Goal: Information Seeking & Learning: Learn about a topic

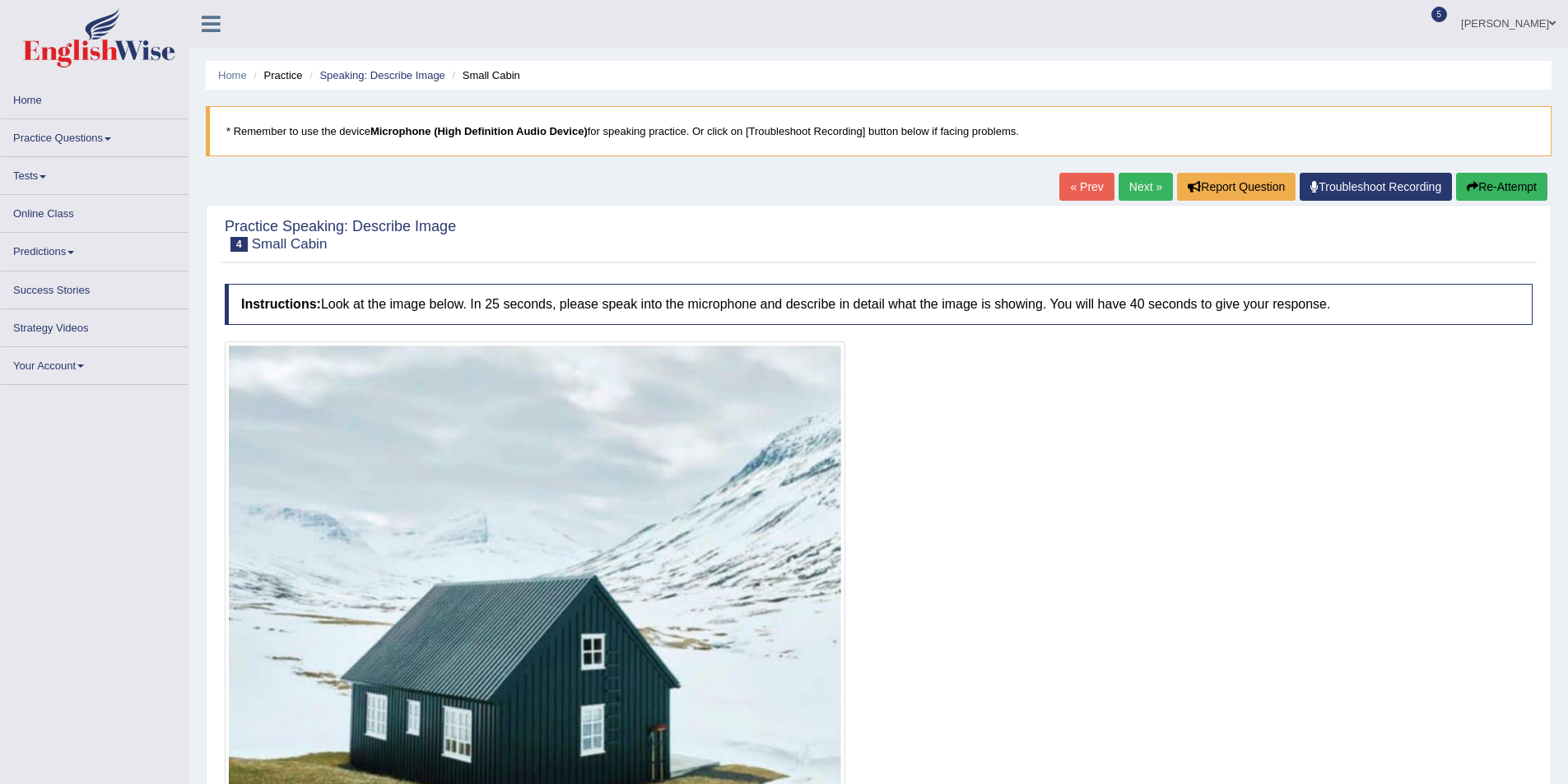
click at [1130, 182] on link "Next »" at bounding box center [1145, 186] width 54 height 28
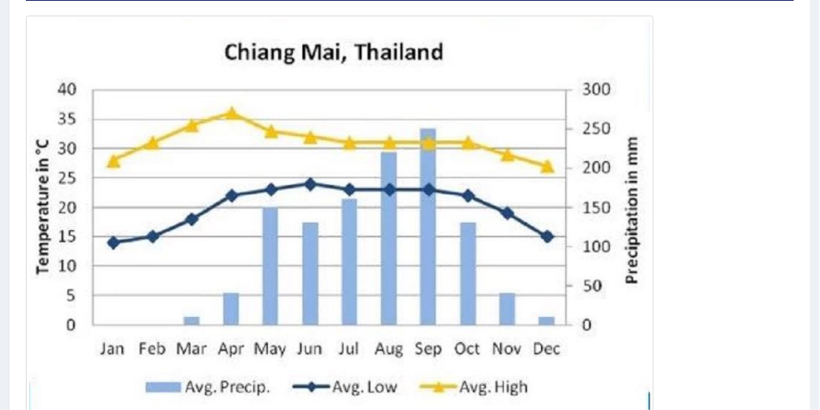
scroll to position [402, 0]
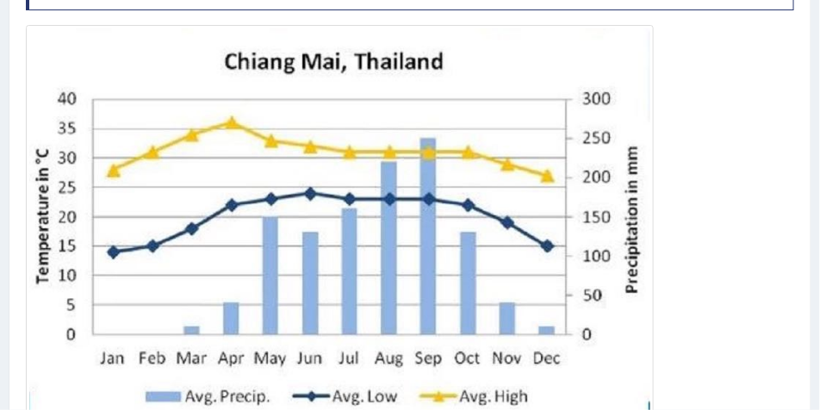
click at [697, 127] on div at bounding box center [410, 224] width 769 height 399
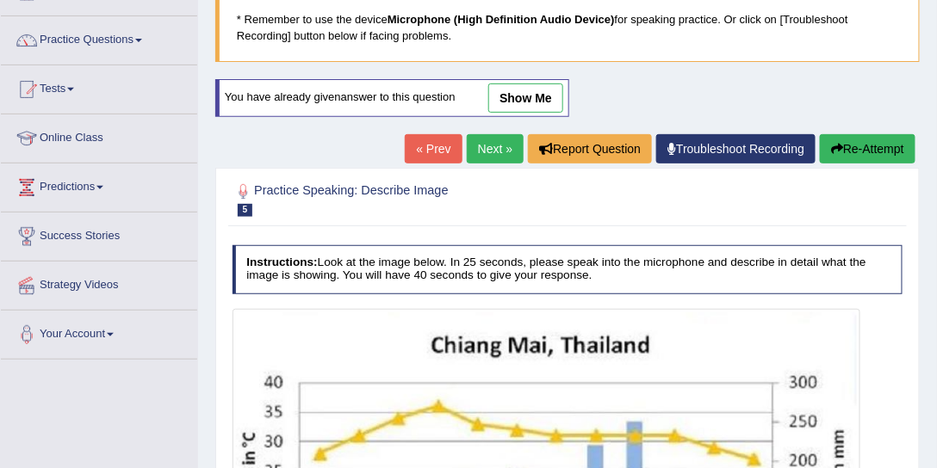
scroll to position [8, 0]
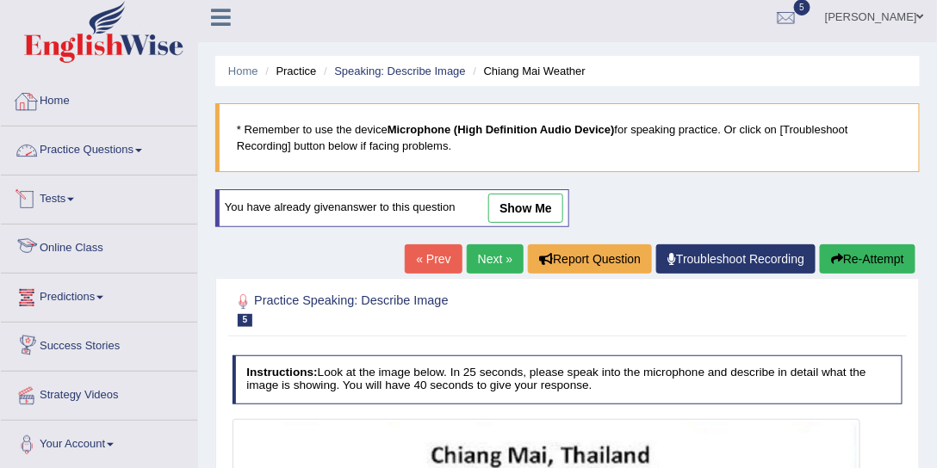
click at [117, 143] on link "Practice Questions" at bounding box center [99, 148] width 196 height 43
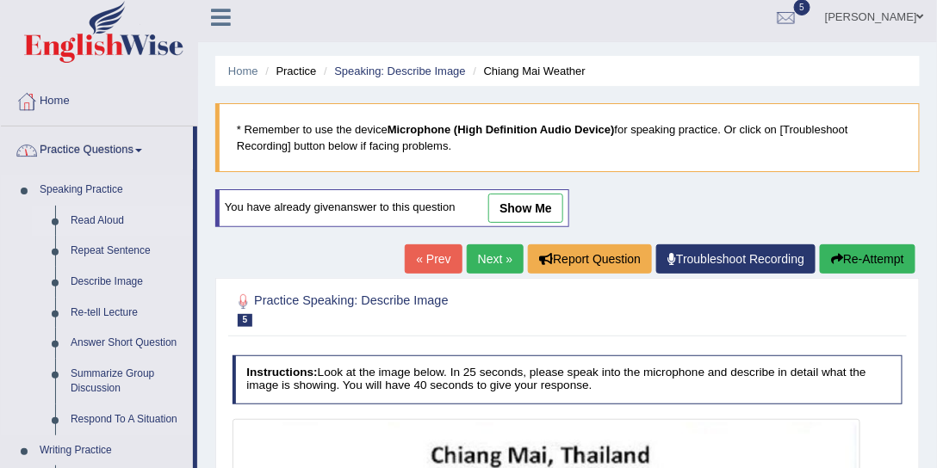
click at [97, 216] on link "Read Aloud" at bounding box center [128, 221] width 130 height 31
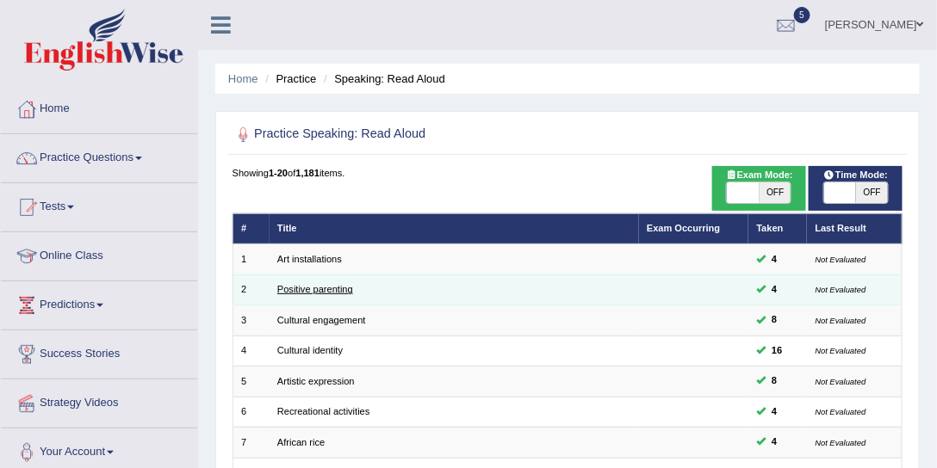
click at [321, 286] on link "Positive parenting" at bounding box center [315, 289] width 76 height 10
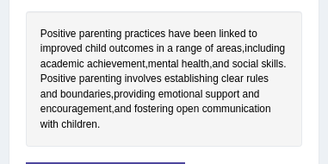
scroll to position [541, 0]
click at [252, 15] on div "Positive parenting practices have been linked to improved child outcomes in a r…" at bounding box center [164, 78] width 277 height 135
